Goal: Information Seeking & Learning: Understand process/instructions

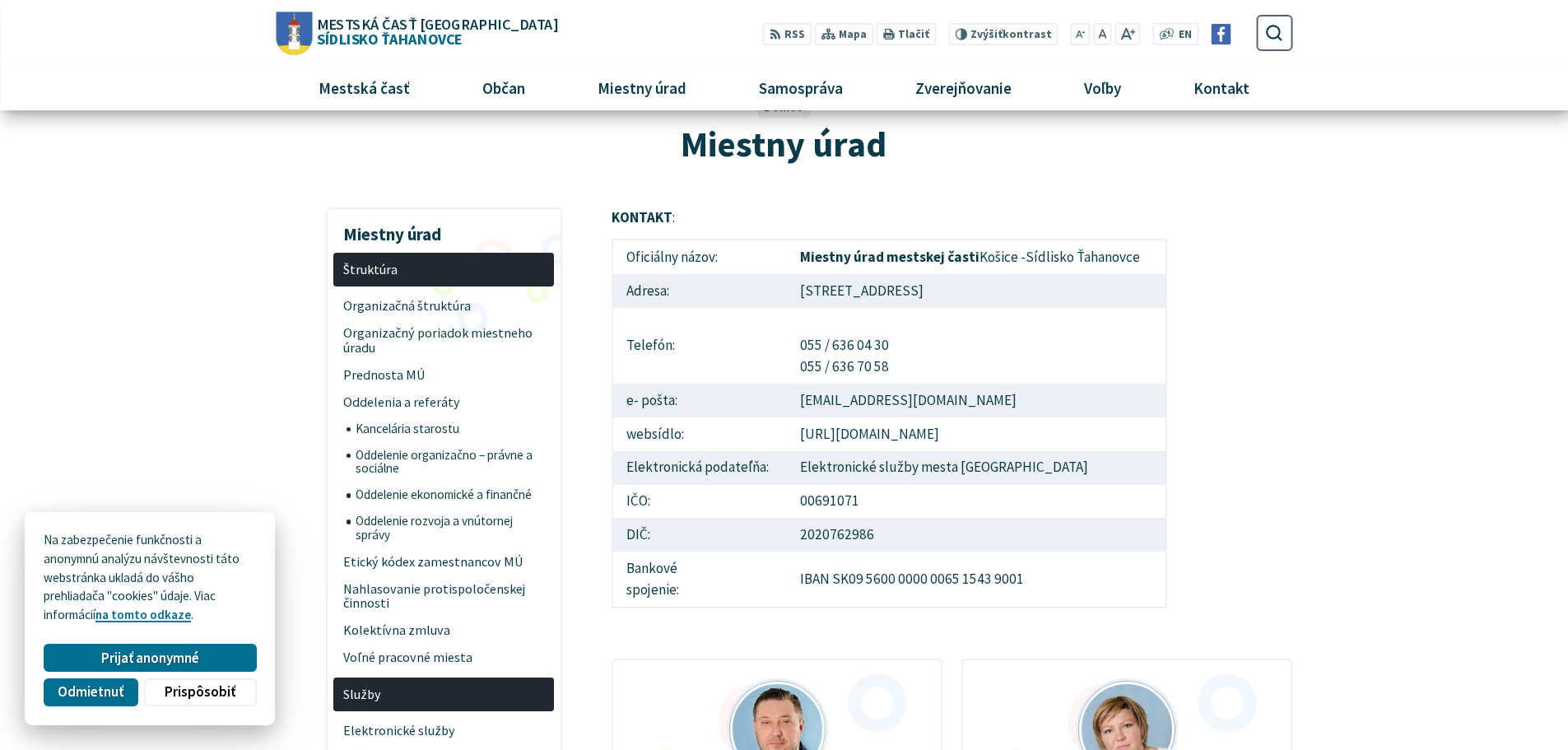
scroll to position [82, 0]
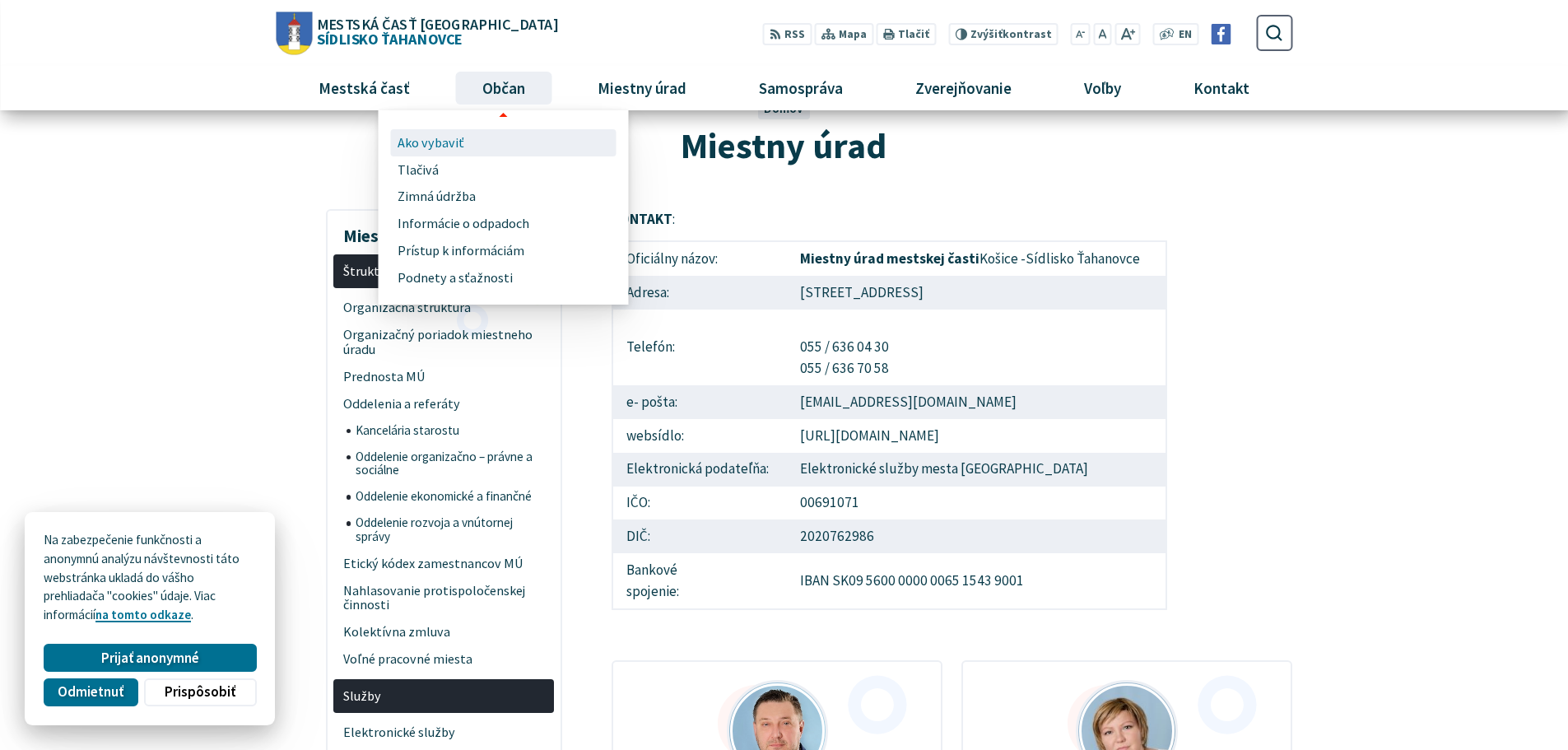
click at [433, 139] on span "Ako vybaviť" at bounding box center [431, 143] width 67 height 27
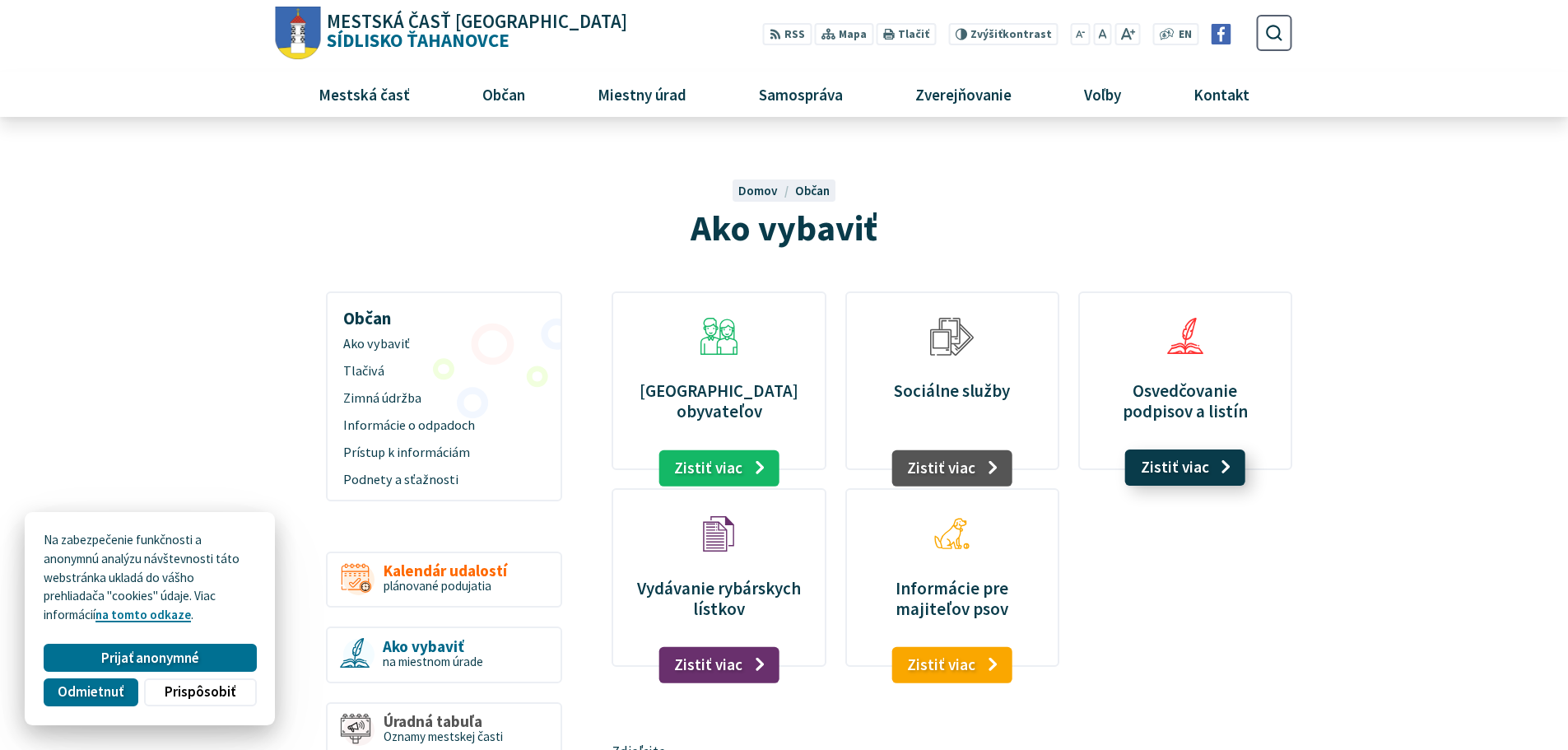
click at [1184, 471] on link "Zistiť viac" at bounding box center [1186, 468] width 121 height 36
